Goal: Transaction & Acquisition: Subscribe to service/newsletter

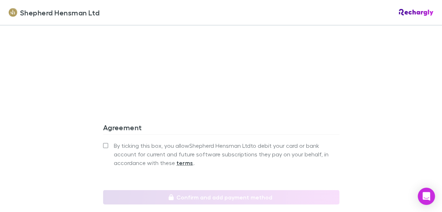
scroll to position [723, 0]
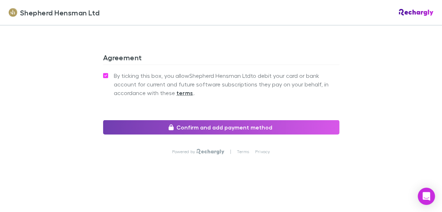
click at [219, 128] on button "Confirm and add payment method" at bounding box center [221, 127] width 236 height 14
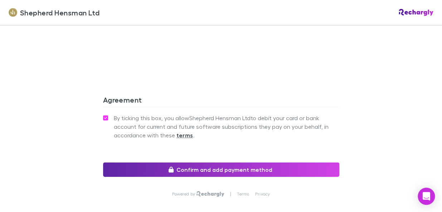
scroll to position [723, 0]
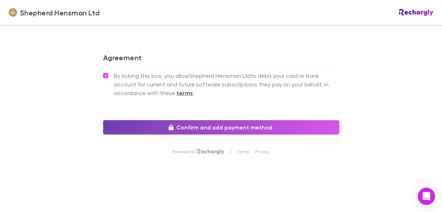
click at [197, 129] on button "Confirm and add payment method" at bounding box center [221, 127] width 236 height 14
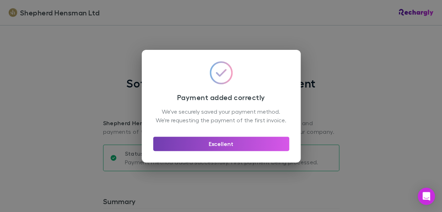
click at [215, 147] on button "Excellent" at bounding box center [221, 143] width 136 height 14
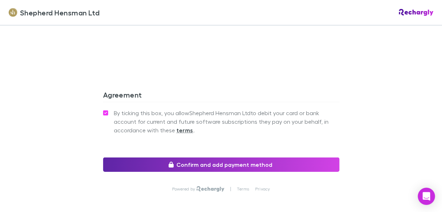
scroll to position [723, 0]
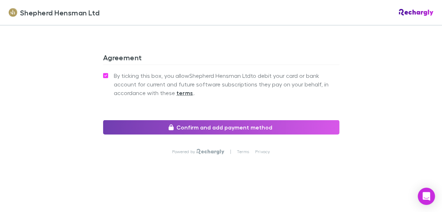
click at [175, 127] on button "Confirm and add payment method" at bounding box center [221, 127] width 236 height 14
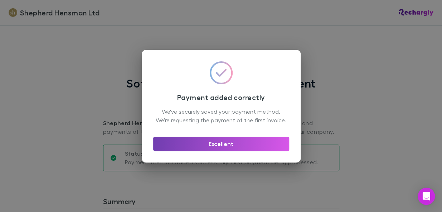
click at [212, 147] on button "Excellent" at bounding box center [221, 143] width 136 height 14
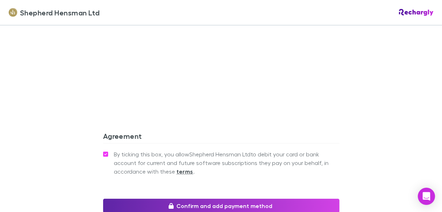
scroll to position [723, 0]
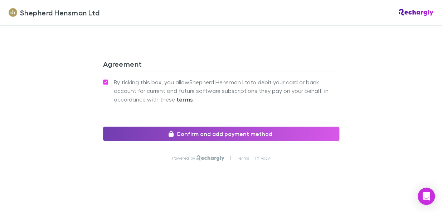
click at [194, 128] on button "Confirm and add payment method" at bounding box center [221, 133] width 236 height 14
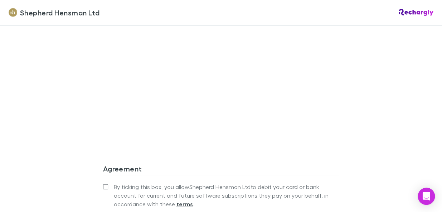
scroll to position [723, 0]
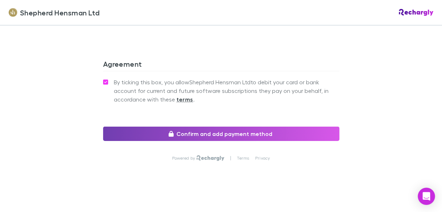
click at [201, 126] on button "Confirm and add payment method" at bounding box center [221, 133] width 236 height 14
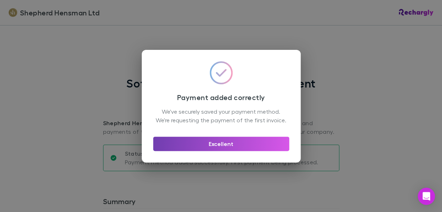
click at [217, 146] on button "Excellent" at bounding box center [221, 143] width 136 height 14
